Goal: Information Seeking & Learning: Learn about a topic

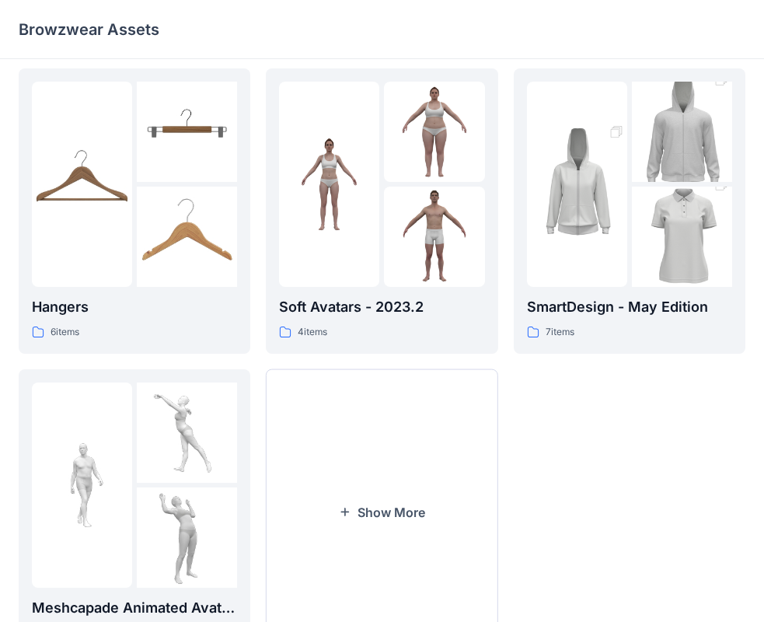
scroll to position [311, 0]
click at [596, 312] on p "SmartDesign - May Edition" at bounding box center [629, 306] width 205 height 22
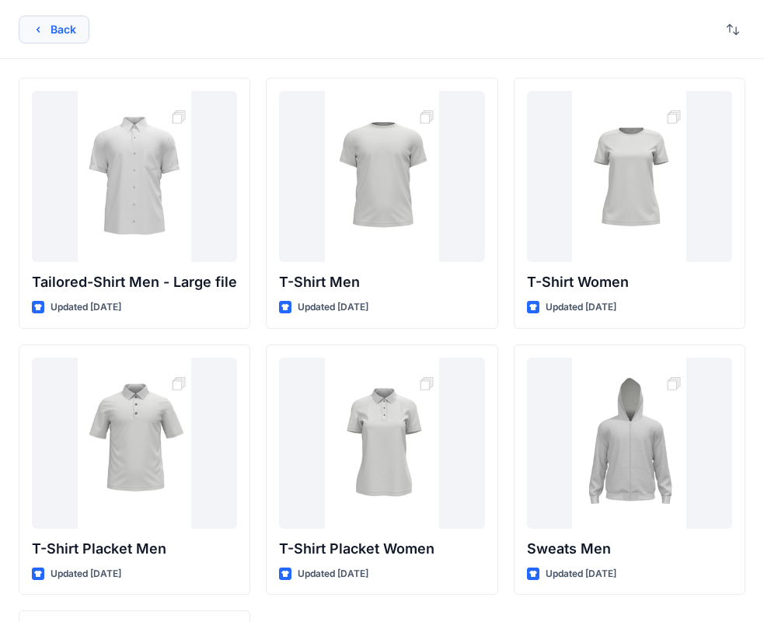
click at [47, 21] on button "Back" at bounding box center [54, 30] width 71 height 28
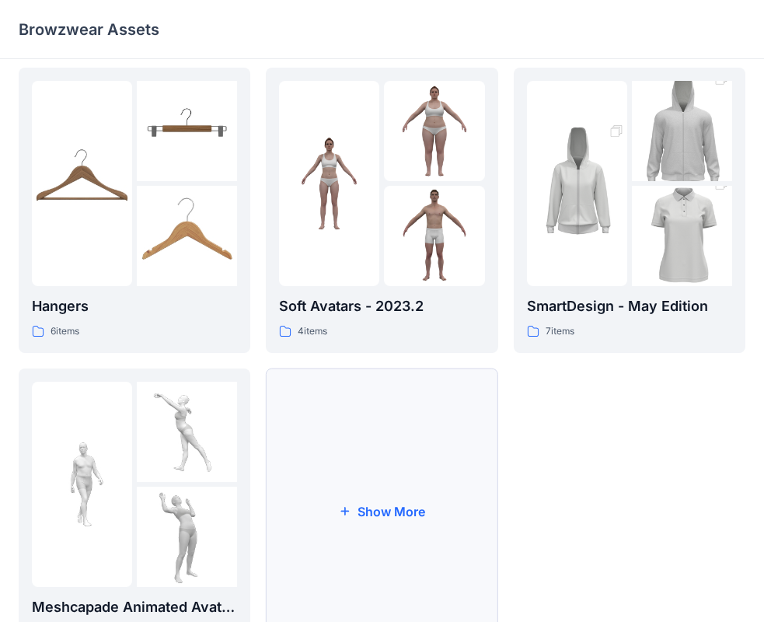
click at [347, 470] on button "Show More" at bounding box center [382, 510] width 232 height 285
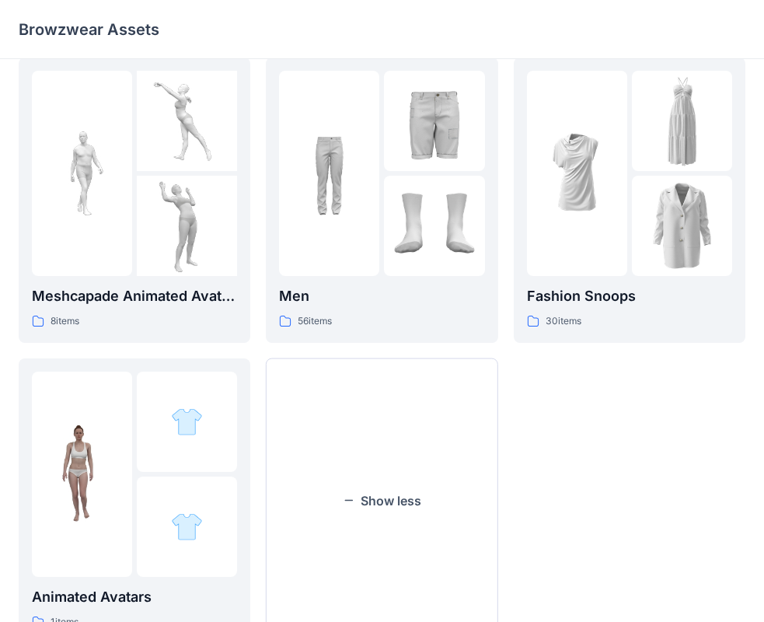
scroll to position [686, 0]
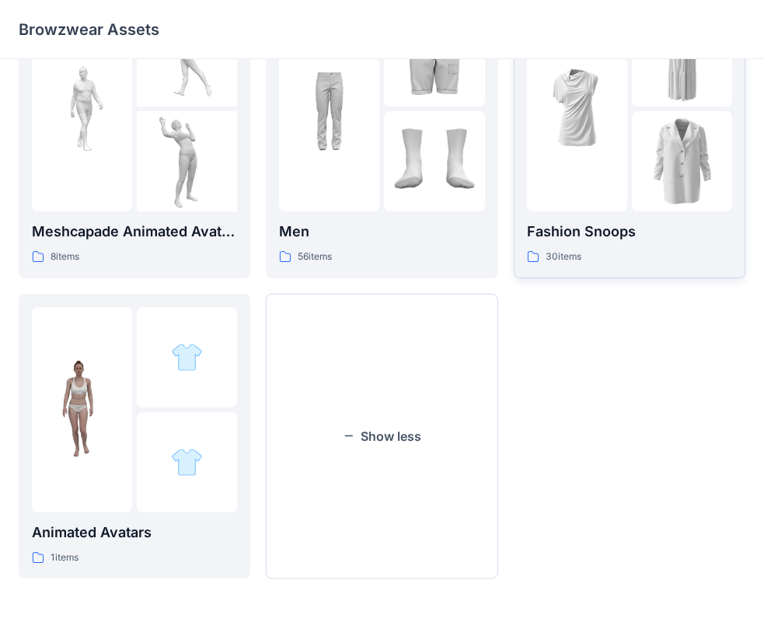
click at [686, 241] on p "Fashion Snoops" at bounding box center [629, 232] width 205 height 22
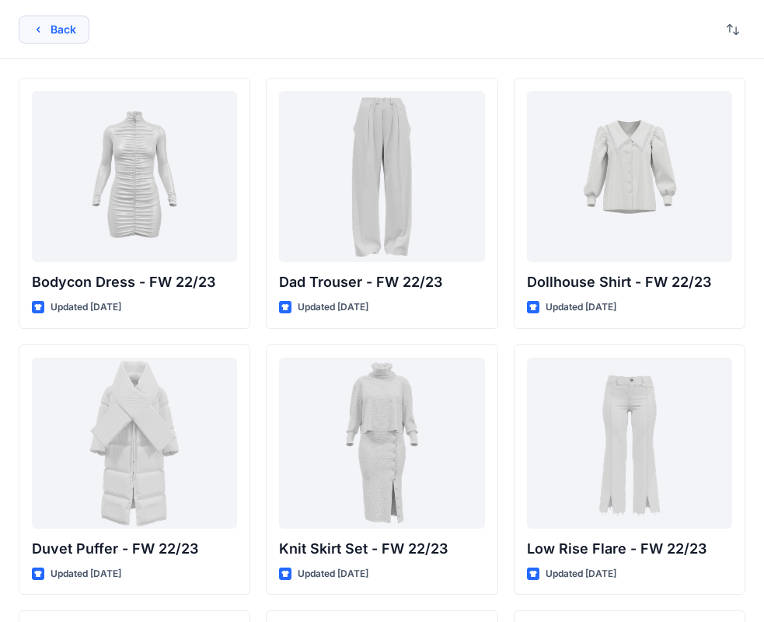
click at [47, 30] on button "Back" at bounding box center [54, 30] width 71 height 28
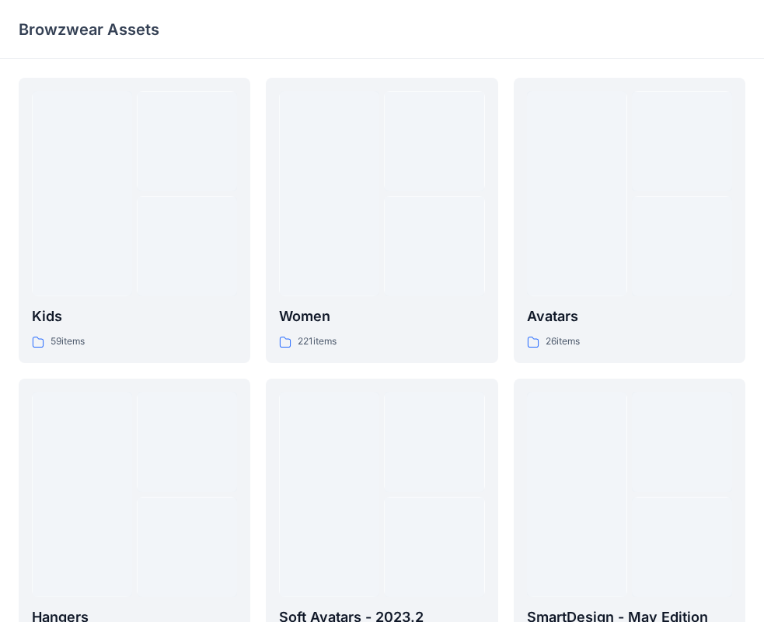
scroll to position [686, 0]
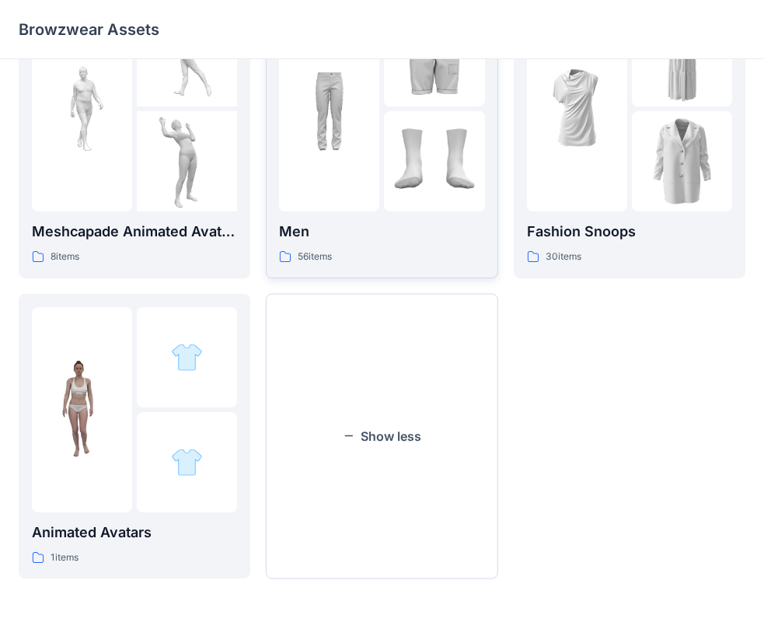
click at [334, 246] on div "Men 56 items" at bounding box center [381, 243] width 205 height 44
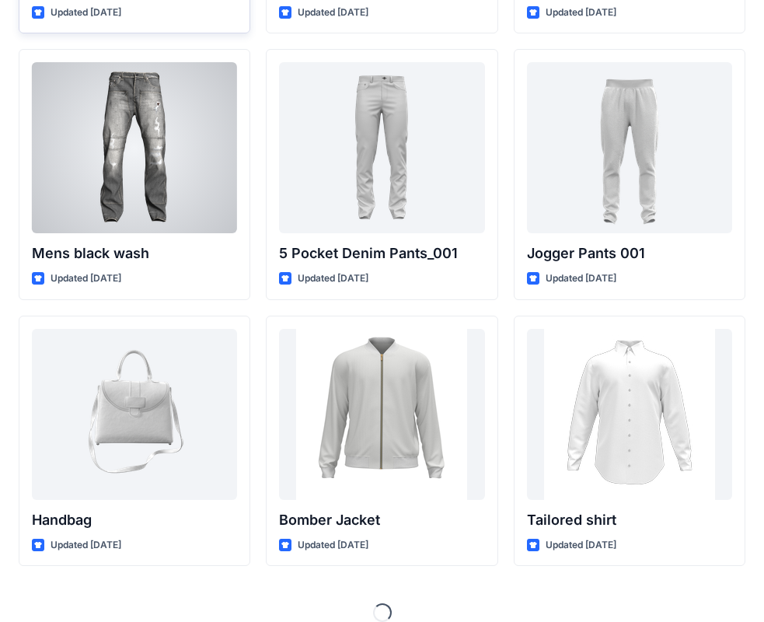
scroll to position [580, 0]
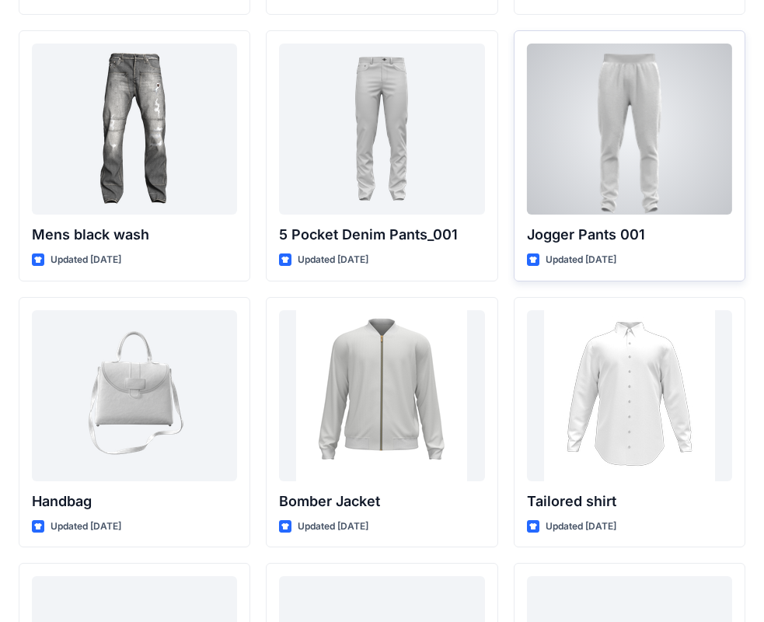
click at [659, 187] on div at bounding box center [629, 129] width 205 height 171
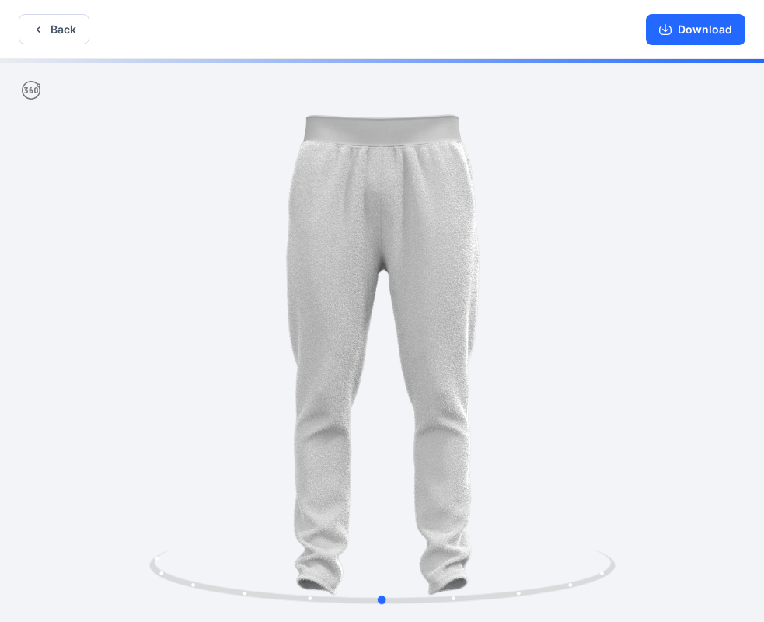
click at [693, 308] on div at bounding box center [382, 342] width 764 height 566
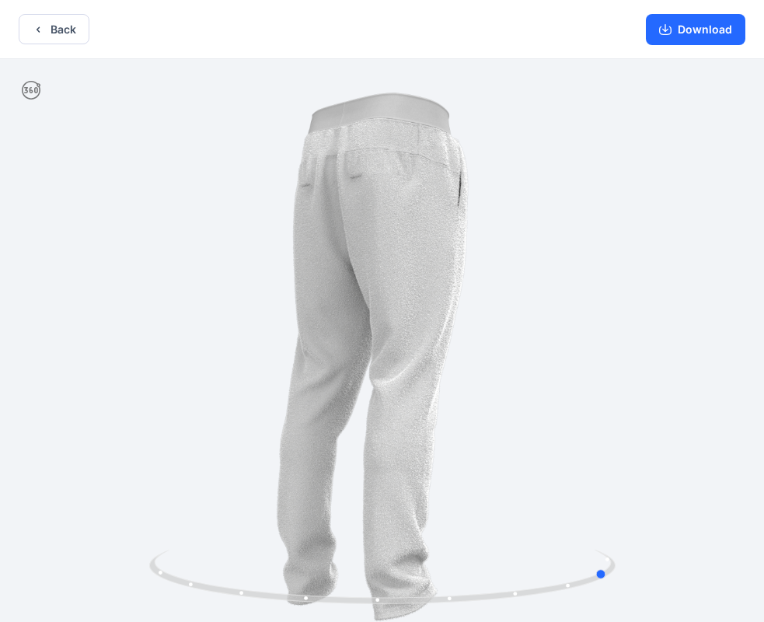
drag, startPoint x: 630, startPoint y: 400, endPoint x: 390, endPoint y: 412, distance: 239.7
click at [390, 412] on div at bounding box center [382, 342] width 764 height 566
click at [38, 32] on icon "button" at bounding box center [38, 29] width 12 height 12
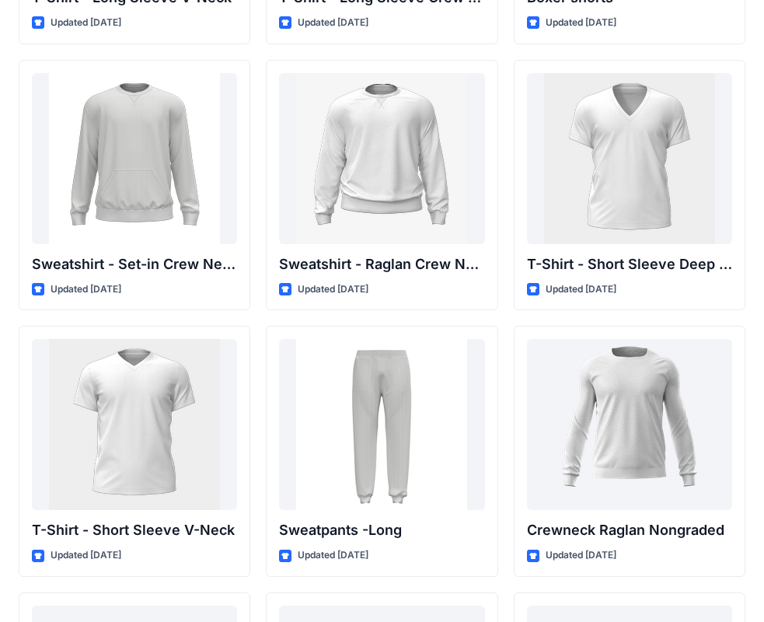
scroll to position [1513, 0]
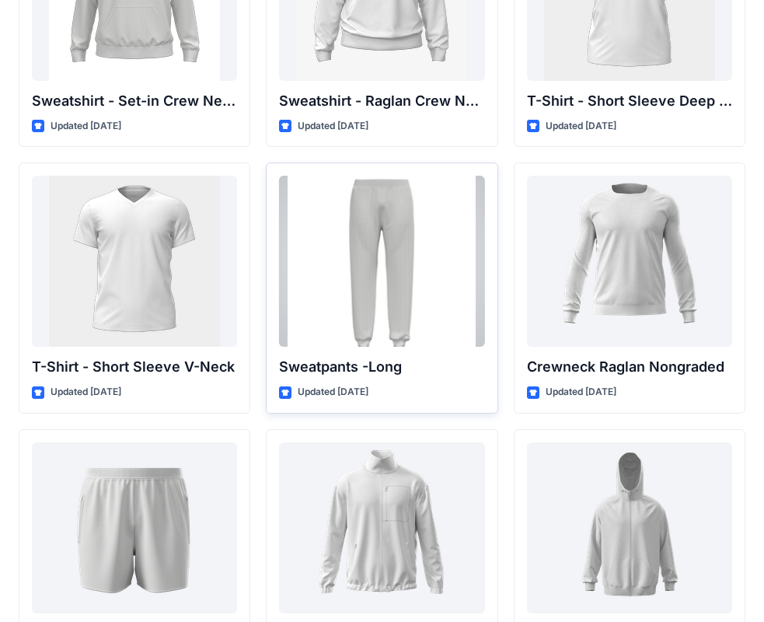
click at [393, 288] on div at bounding box center [381, 261] width 205 height 171
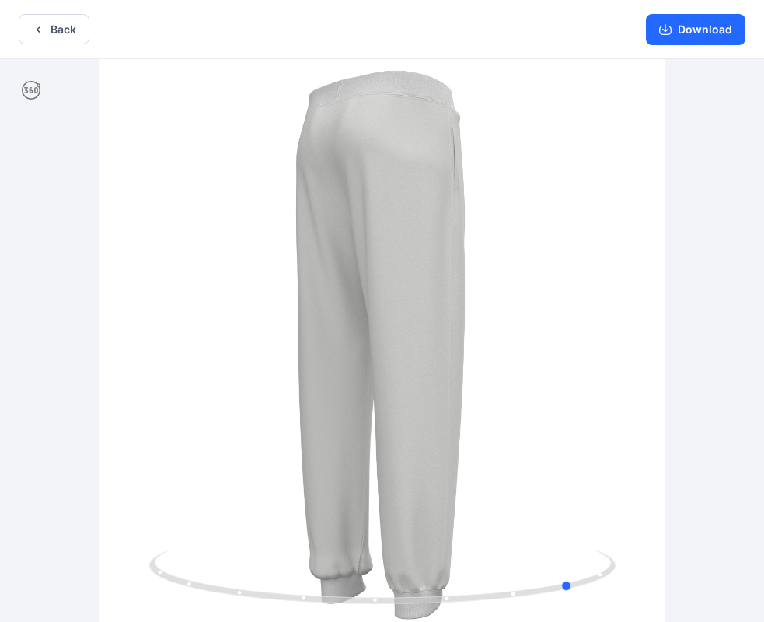
drag, startPoint x: 577, startPoint y: 292, endPoint x: 768, endPoint y: 318, distance: 193.1
click at [764, 318] on html "Back Download Version History" at bounding box center [382, 312] width 764 height 625
click at [64, 34] on button "Back" at bounding box center [54, 29] width 71 height 30
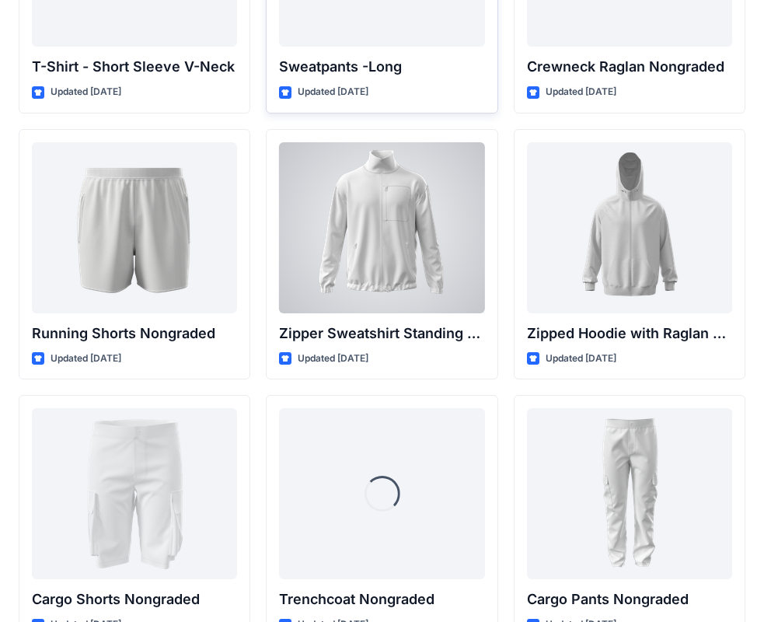
scroll to position [2034, 0]
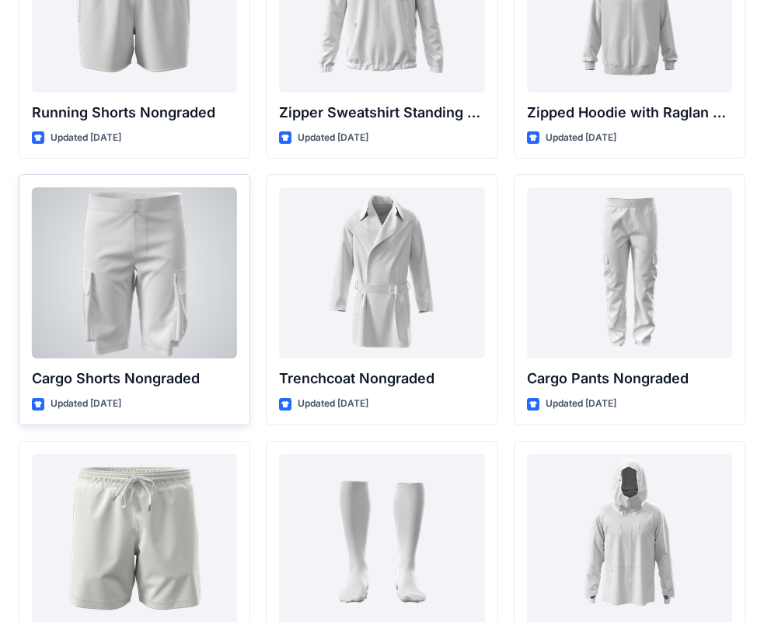
click at [134, 285] on div at bounding box center [134, 272] width 205 height 171
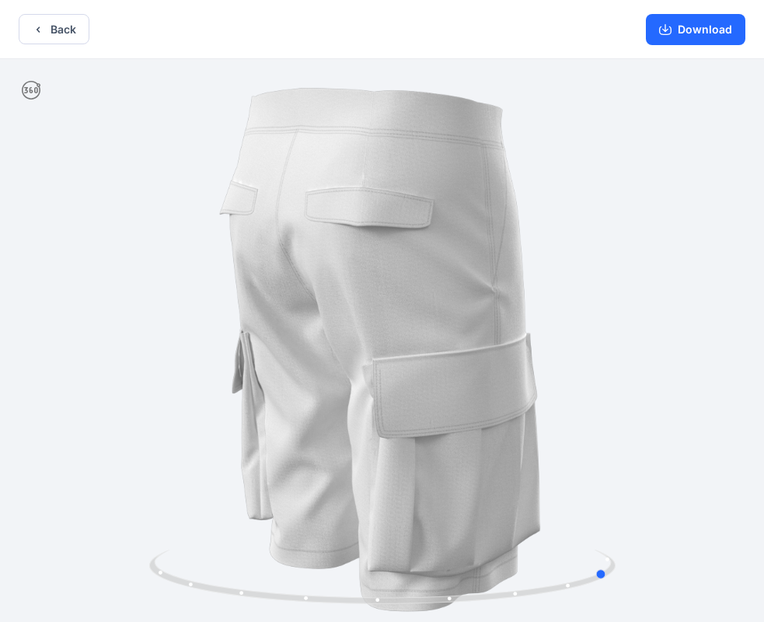
drag, startPoint x: 480, startPoint y: 313, endPoint x: 707, endPoint y: 327, distance: 227.4
click at [707, 327] on div at bounding box center [382, 342] width 764 height 566
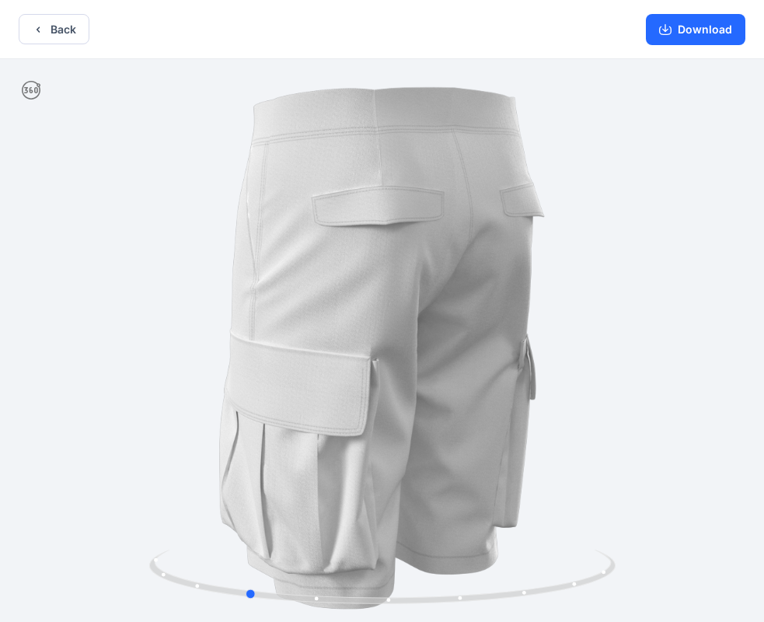
drag, startPoint x: 259, startPoint y: 274, endPoint x: 362, endPoint y: 292, distance: 104.9
click at [362, 292] on div at bounding box center [382, 342] width 764 height 566
click at [62, 33] on button "Back" at bounding box center [54, 29] width 71 height 30
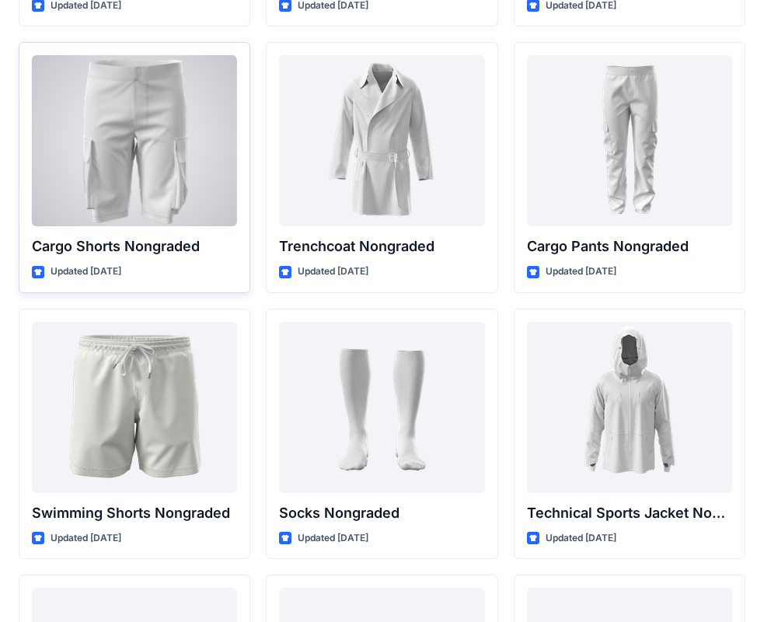
scroll to position [2189, 0]
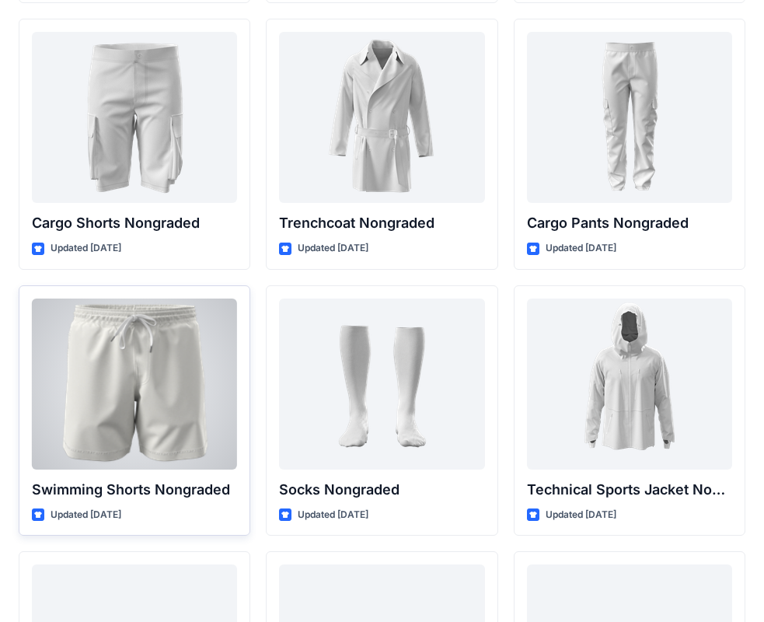
click at [163, 385] on div at bounding box center [134, 384] width 205 height 171
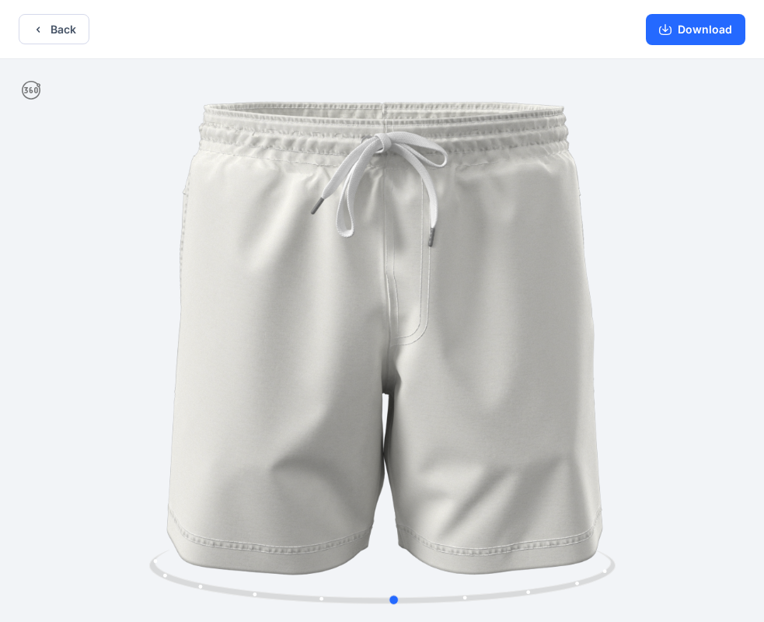
drag, startPoint x: 599, startPoint y: 386, endPoint x: 611, endPoint y: 362, distance: 26.4
click at [611, 362] on div at bounding box center [382, 342] width 764 height 566
click at [57, 30] on button "Back" at bounding box center [54, 29] width 71 height 30
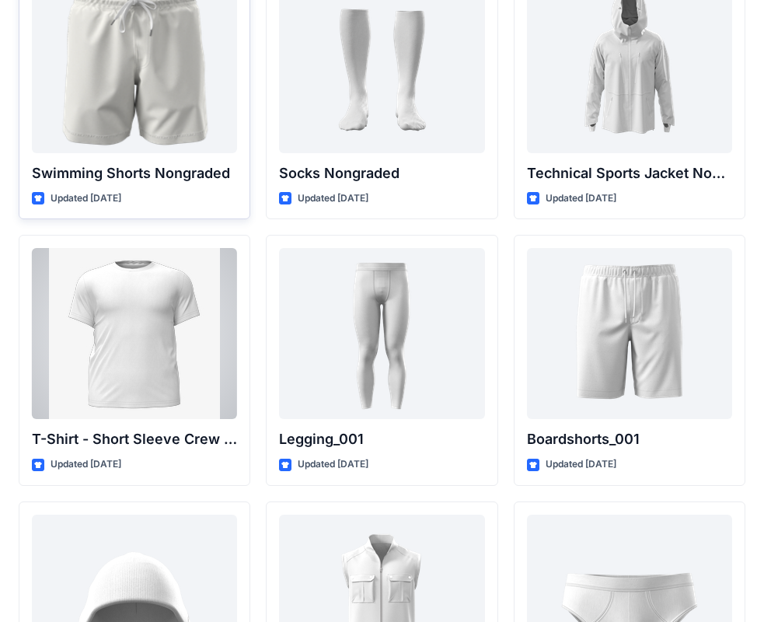
scroll to position [2578, 0]
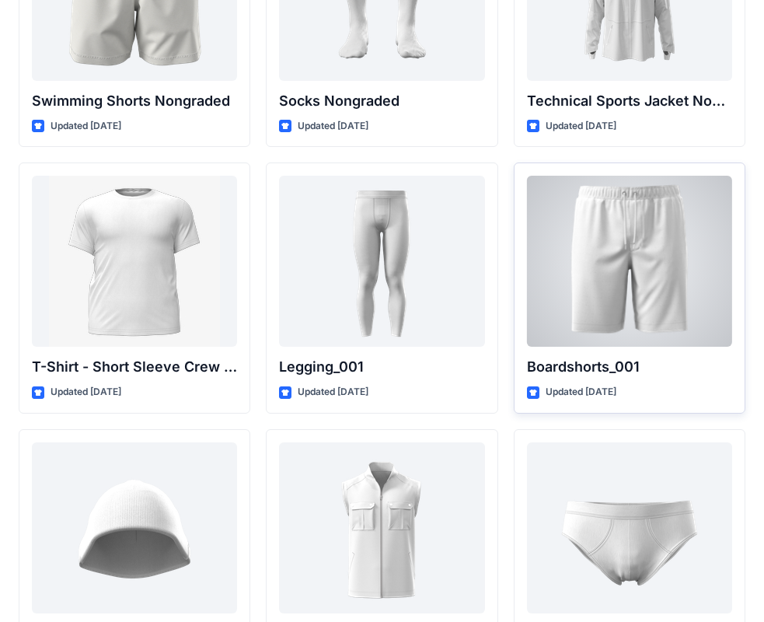
click at [635, 264] on div at bounding box center [629, 261] width 205 height 171
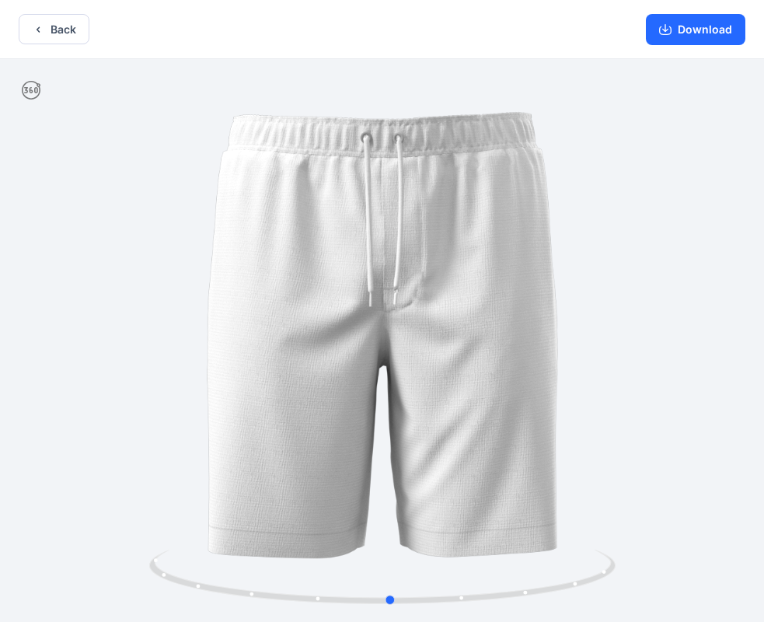
drag, startPoint x: 634, startPoint y: 274, endPoint x: 642, endPoint y: 288, distance: 15.7
click at [642, 288] on div at bounding box center [382, 342] width 764 height 566
click at [38, 37] on button "Back" at bounding box center [54, 29] width 71 height 30
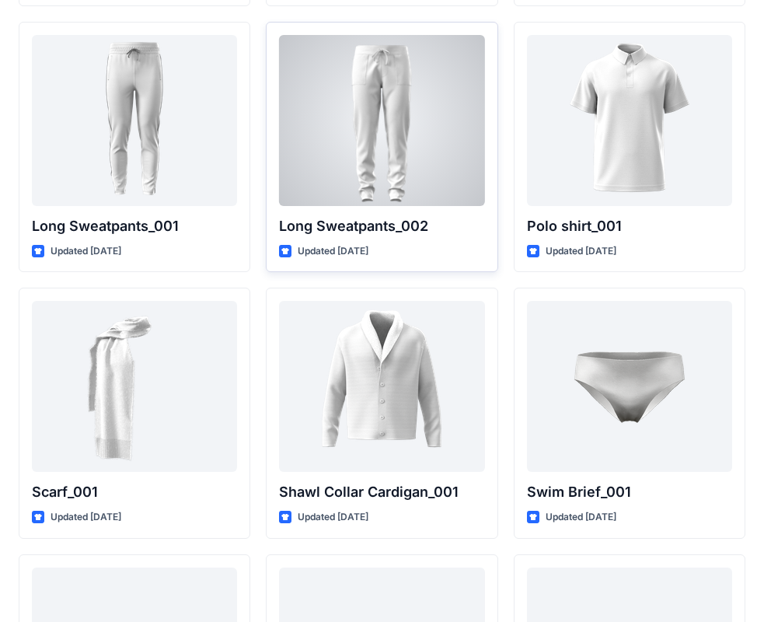
scroll to position [3255, 0]
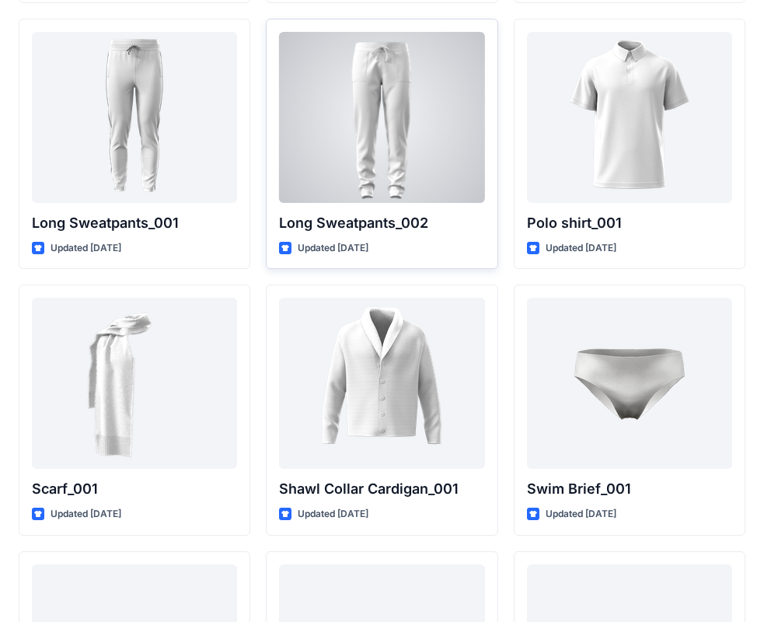
click at [396, 117] on div at bounding box center [381, 117] width 205 height 171
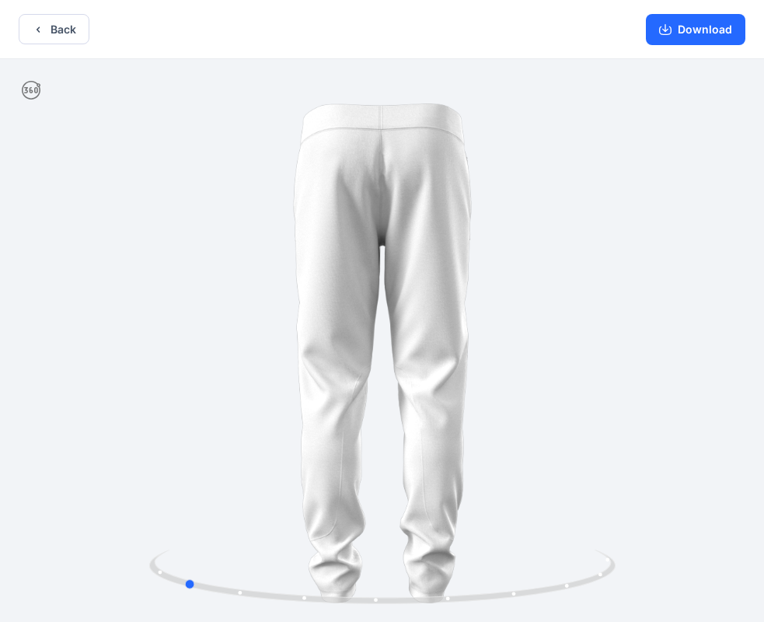
drag, startPoint x: 585, startPoint y: 309, endPoint x: 386, endPoint y: 307, distance: 199.0
click at [386, 307] on div at bounding box center [382, 342] width 764 height 566
click at [40, 30] on icon "button" at bounding box center [38, 29] width 12 height 12
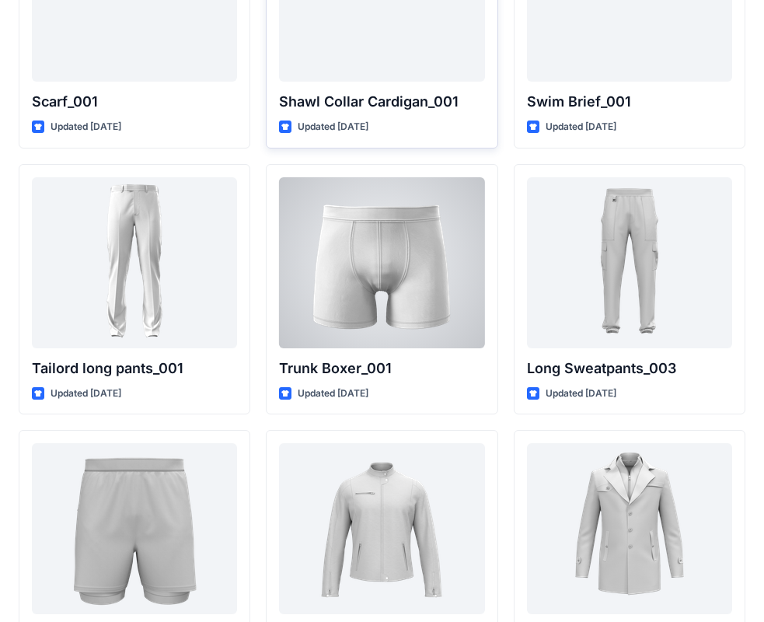
scroll to position [3644, 0]
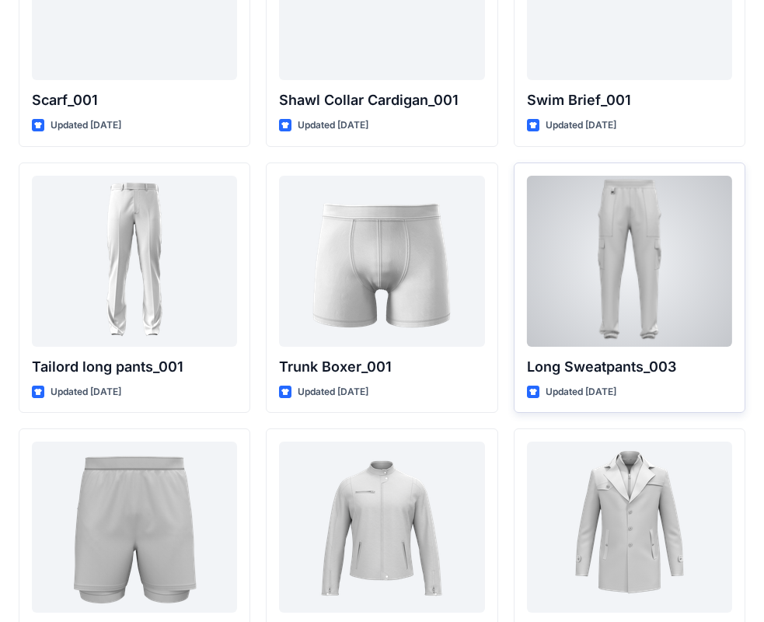
click at [671, 260] on div at bounding box center [629, 261] width 205 height 171
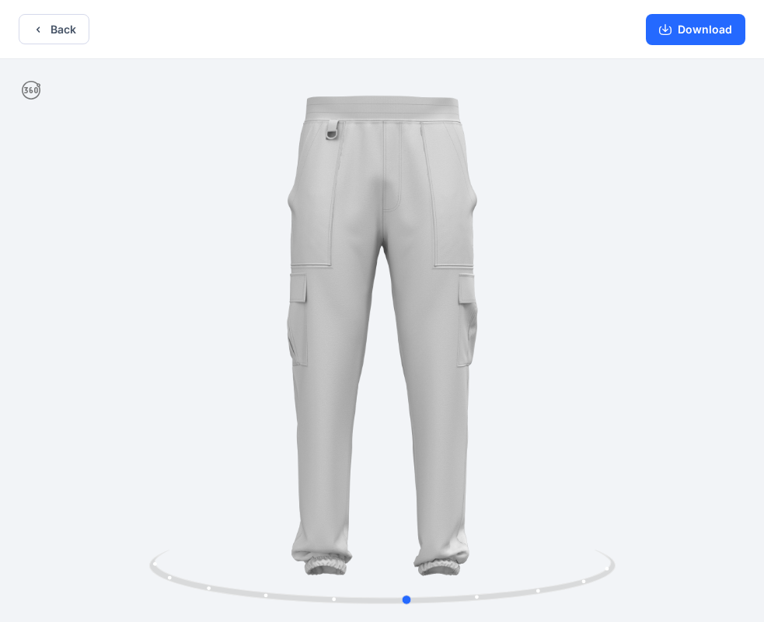
drag, startPoint x: 67, startPoint y: 107, endPoint x: 99, endPoint y: 127, distance: 38.2
click at [95, 133] on div at bounding box center [382, 342] width 764 height 566
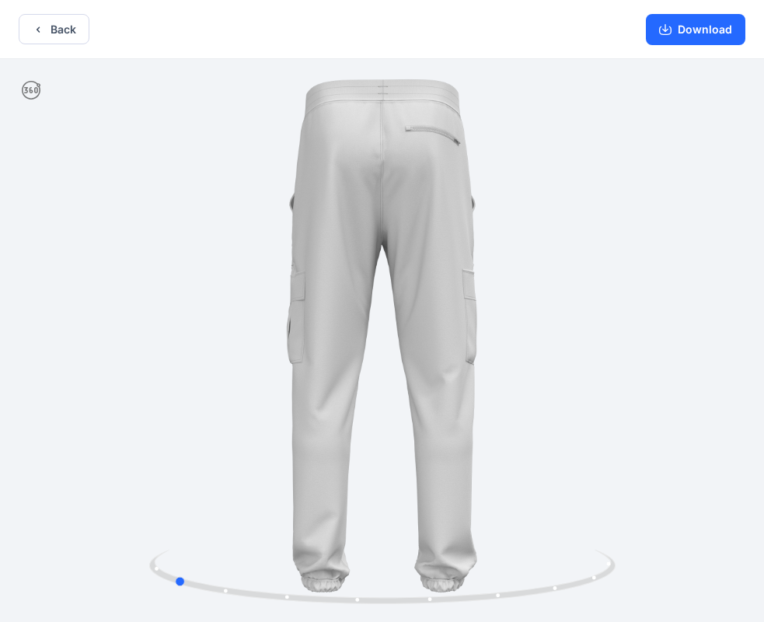
drag, startPoint x: 47, startPoint y: 183, endPoint x: 268, endPoint y: 177, distance: 221.6
click at [277, 194] on div at bounding box center [382, 342] width 764 height 566
click at [52, 35] on button "Back" at bounding box center [54, 29] width 71 height 30
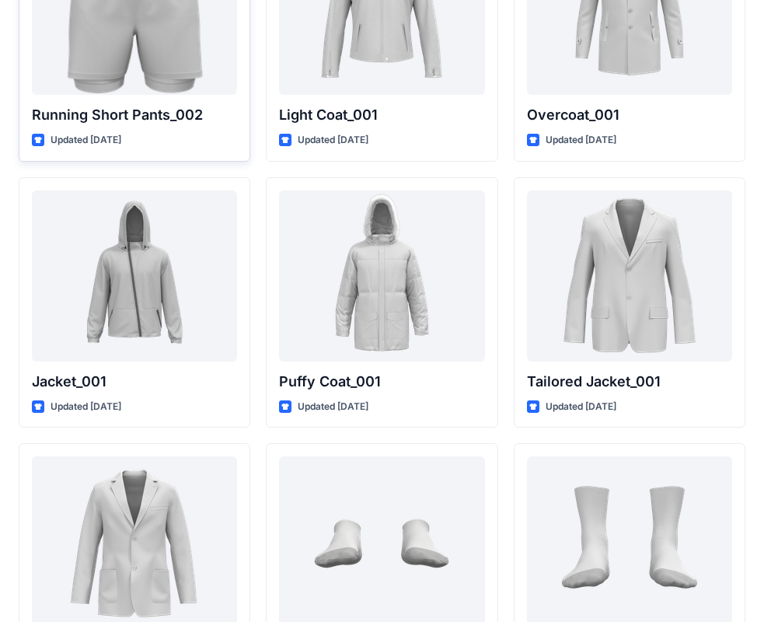
scroll to position [4052, 0]
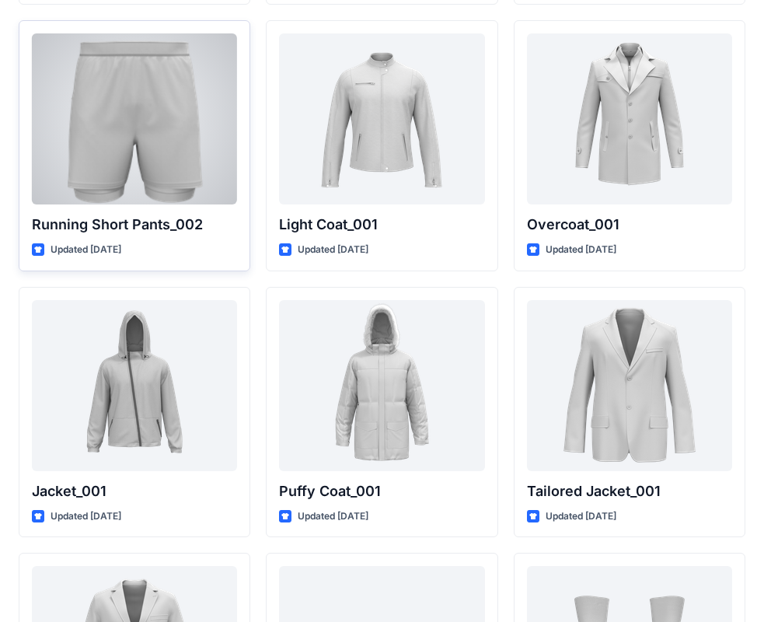
click at [208, 148] on div at bounding box center [134, 118] width 205 height 171
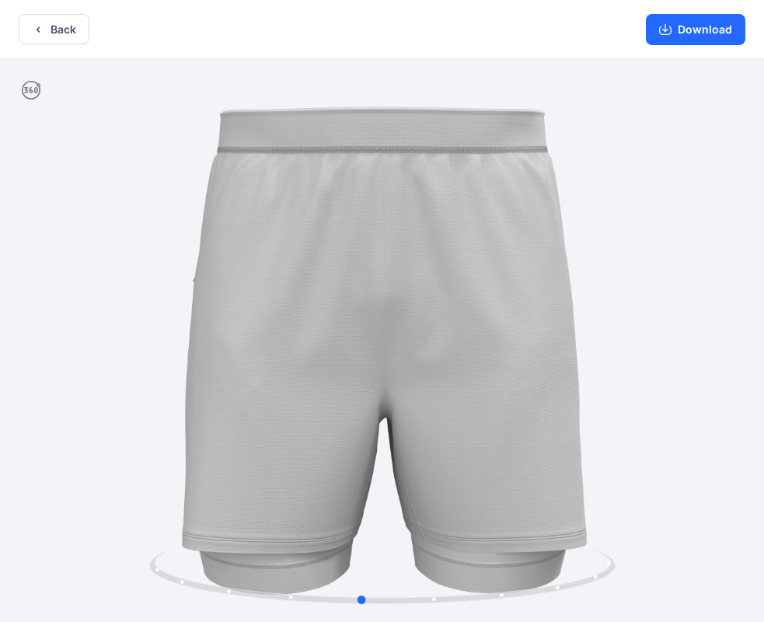
drag, startPoint x: 615, startPoint y: 264, endPoint x: 594, endPoint y: 272, distance: 22.7
click at [594, 272] on div at bounding box center [382, 342] width 764 height 566
click at [23, 35] on button "Back" at bounding box center [54, 29] width 71 height 30
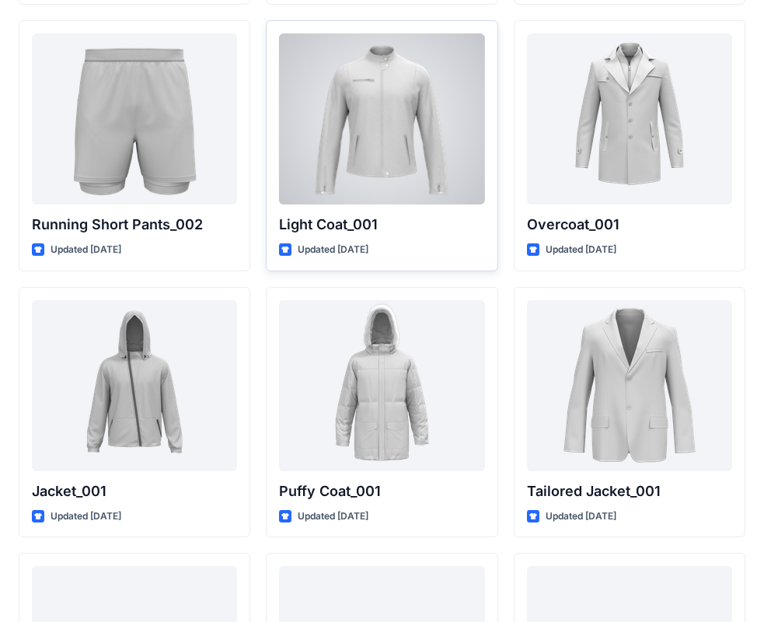
scroll to position [3741, 0]
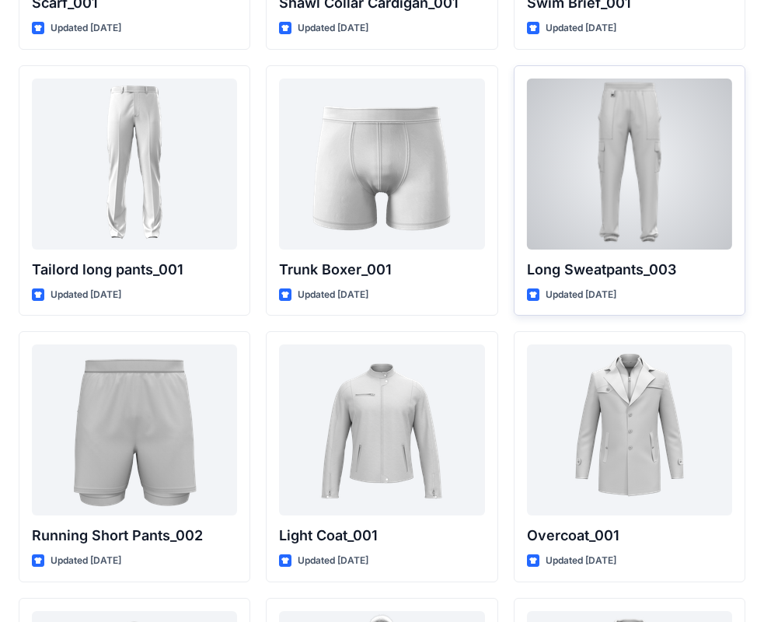
click at [651, 175] on div at bounding box center [629, 164] width 205 height 171
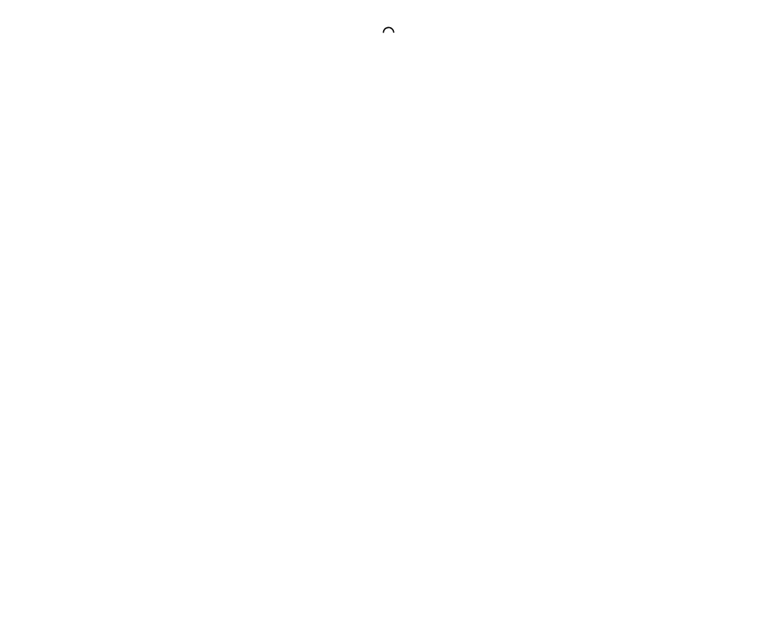
click at [651, 175] on div at bounding box center [388, 311] width 777 height 622
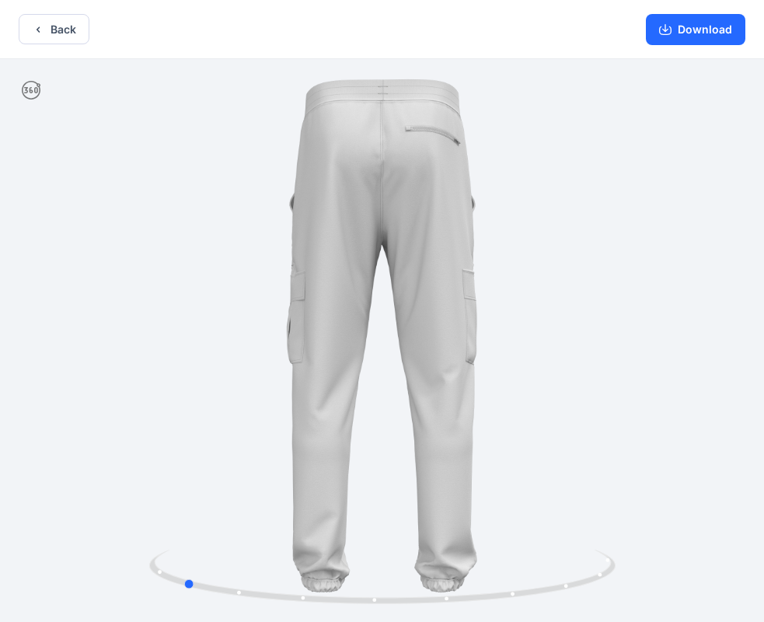
drag, startPoint x: 599, startPoint y: 246, endPoint x: 399, endPoint y: 256, distance: 200.0
click at [399, 256] on div at bounding box center [382, 342] width 764 height 566
click at [718, 30] on button "Download" at bounding box center [696, 29] width 100 height 31
